Goal: Task Accomplishment & Management: Use online tool/utility

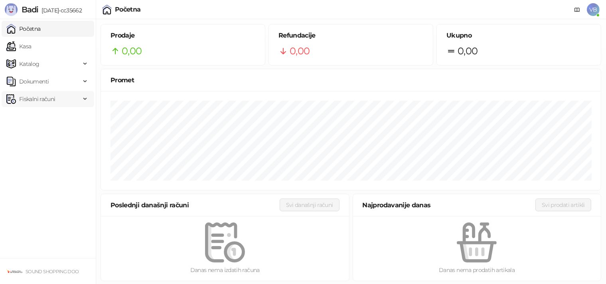
click at [42, 96] on span "Fiskalni računi" at bounding box center [37, 99] width 36 height 16
click at [44, 114] on link "Izdati računi" at bounding box center [32, 117] width 44 height 16
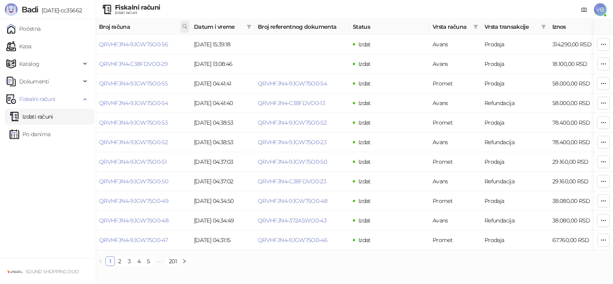
click at [184, 30] on span at bounding box center [184, 27] width 9 height 12
click at [156, 44] on input "text" at bounding box center [149, 44] width 73 height 13
type input "**********"
click at [173, 61] on button "U redu" at bounding box center [174, 62] width 24 height 10
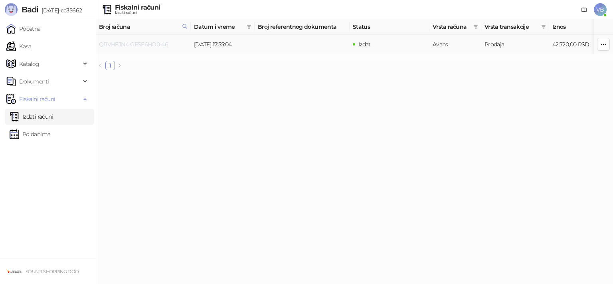
click at [156, 46] on link "QRVHFJN4-GESE6HO0-46" at bounding box center [133, 44] width 69 height 7
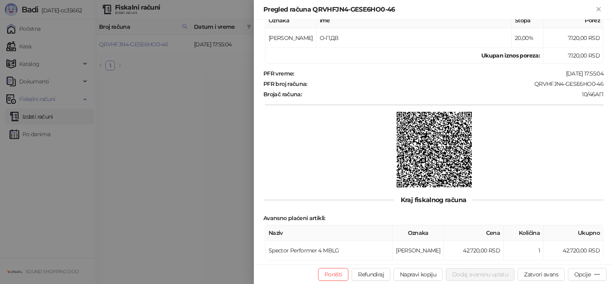
scroll to position [223, 0]
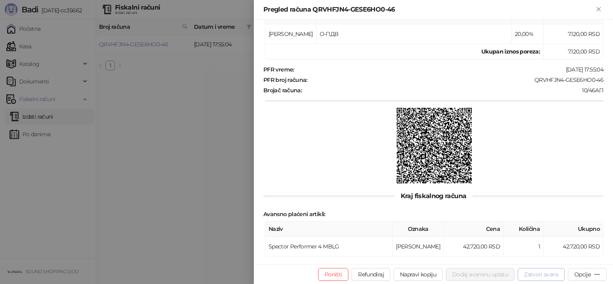
click at [537, 276] on button "Zatvori avans" at bounding box center [541, 274] width 47 height 13
type input "*********"
type input "**********"
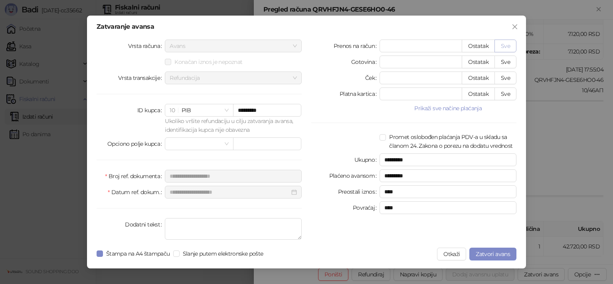
click at [503, 46] on button "Sve" at bounding box center [506, 46] width 22 height 13
click at [499, 254] on span "Zatvori avans" at bounding box center [493, 253] width 34 height 7
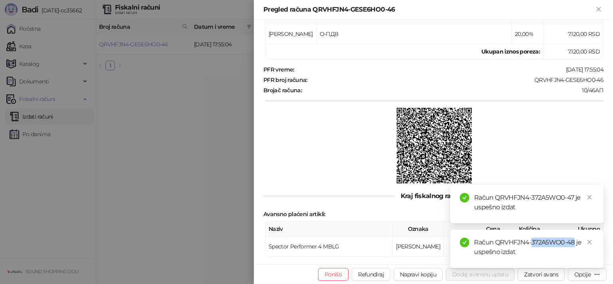
drag, startPoint x: 532, startPoint y: 244, endPoint x: 574, endPoint y: 244, distance: 41.9
click at [574, 244] on div "Račun QRVHFJN4-372A5WO0-48 je uspešno izdat" at bounding box center [534, 247] width 120 height 19
copy div "372A5WO0-48"
